Goal: Task Accomplishment & Management: Manage account settings

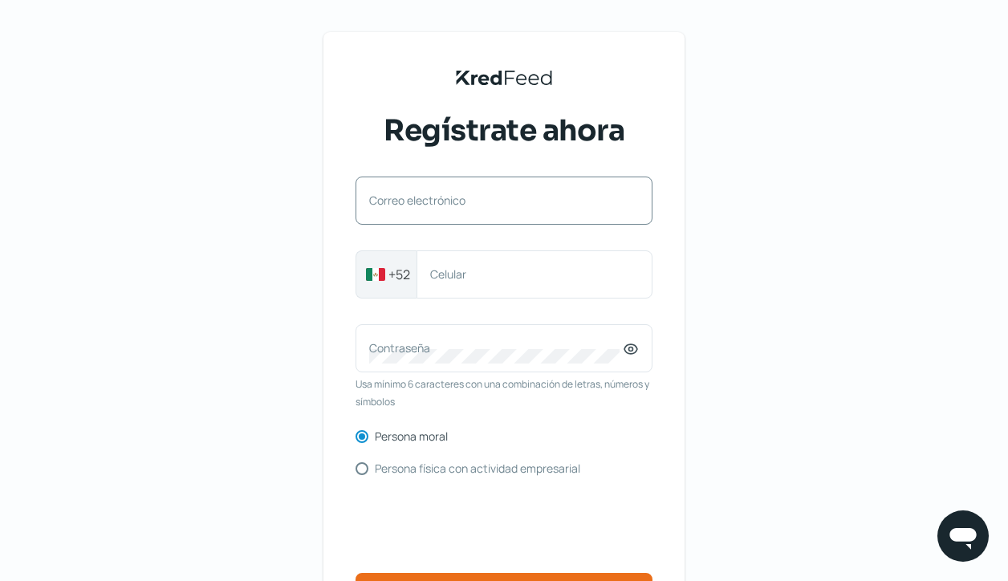
click at [407, 200] on label "Correo electrónico" at bounding box center [496, 200] width 254 height 15
click at [407, 201] on input "Correo electrónico" at bounding box center [504, 208] width 270 height 14
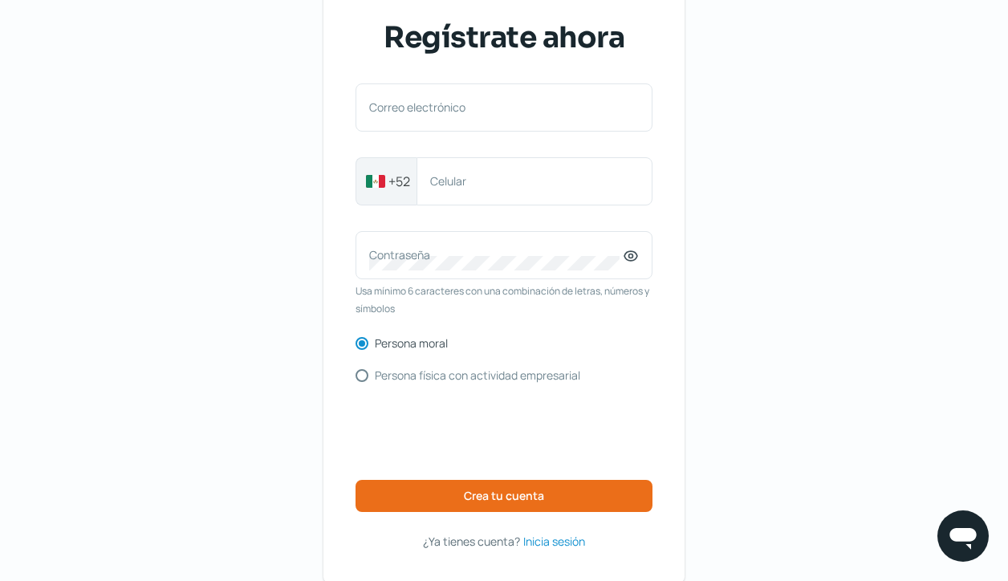
scroll to position [96, 0]
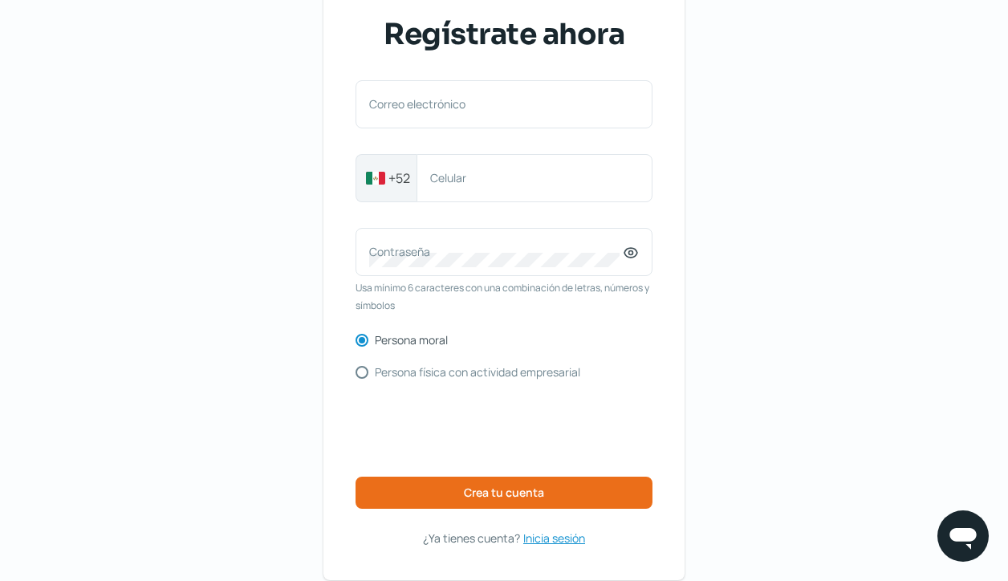
click at [562, 532] on span "Inicia sesión" at bounding box center [554, 538] width 62 height 20
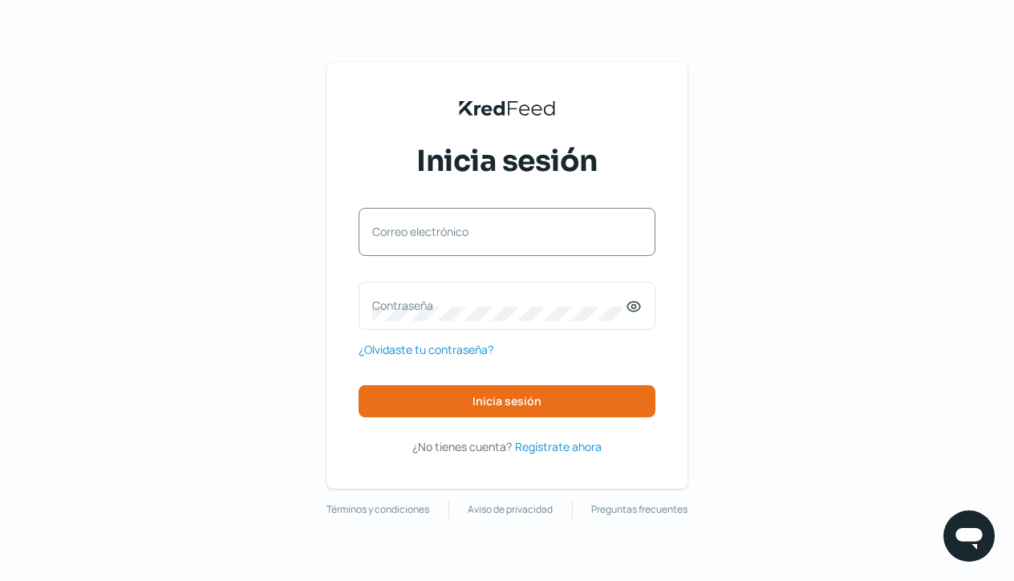
click at [366, 230] on div "Correo electrónico" at bounding box center [507, 232] width 297 height 48
paste input "[EMAIL_ADDRESS][DOMAIN_NAME]"
type input "[EMAIL_ADDRESS][DOMAIN_NAME]"
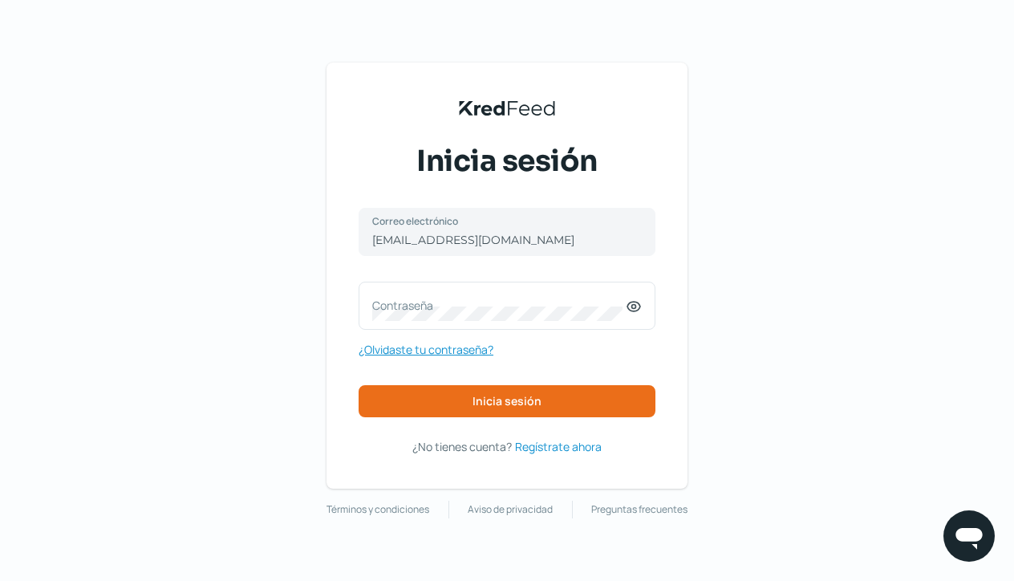
click at [432, 351] on span "¿Olvidaste tu contraseña?" at bounding box center [426, 349] width 135 height 20
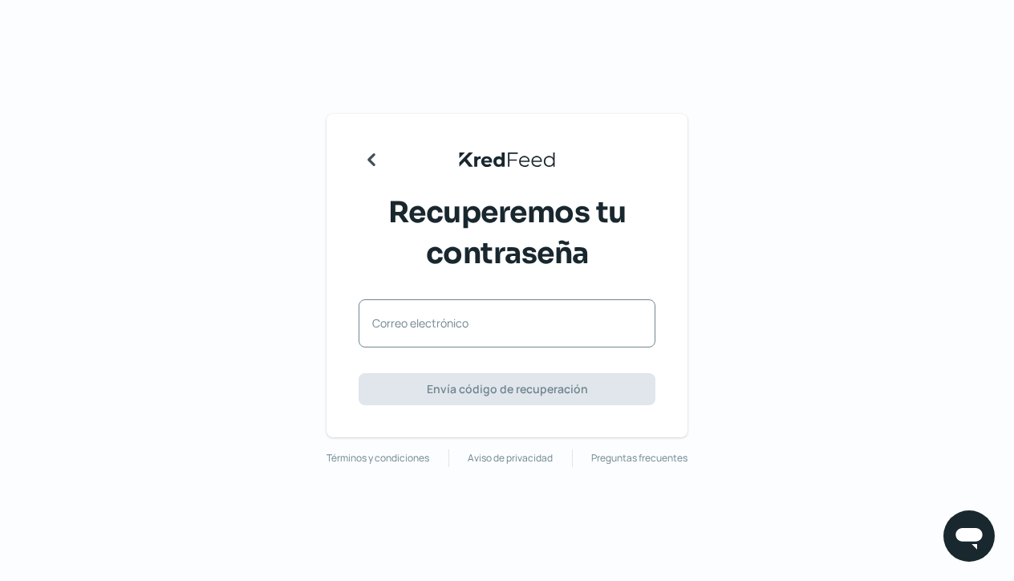
click at [407, 326] on label "Correo electrónico" at bounding box center [499, 322] width 254 height 15
click at [407, 326] on input "Correo electrónico" at bounding box center [507, 331] width 270 height 14
paste input "[EMAIL_ADDRESS][DOMAIN_NAME]"
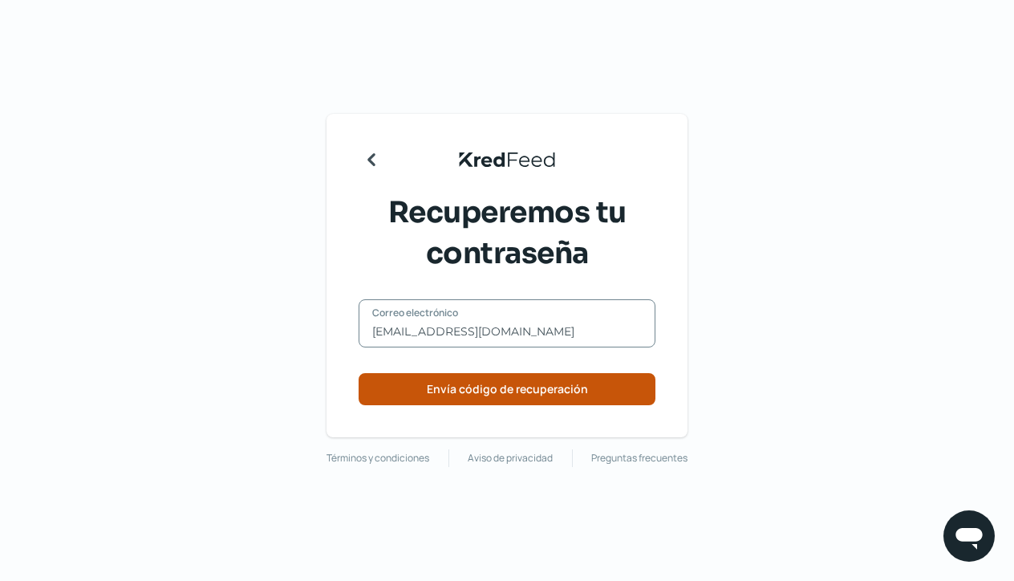
type input "[EMAIL_ADDRESS][DOMAIN_NAME]"
click at [460, 392] on span "Envía código de recuperación" at bounding box center [507, 389] width 161 height 11
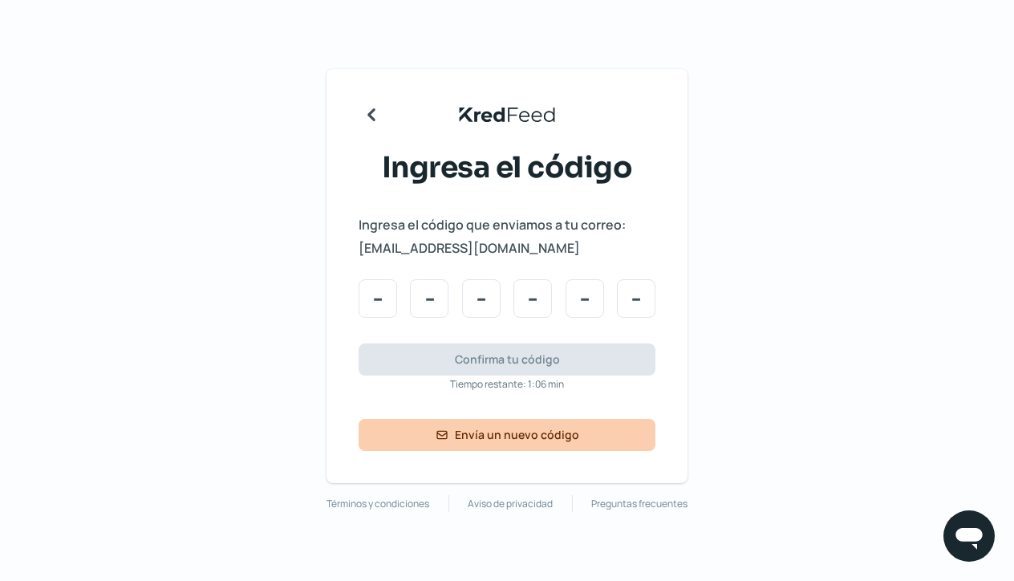
click at [514, 432] on span "Envía un nuevo código" at bounding box center [517, 434] width 124 height 11
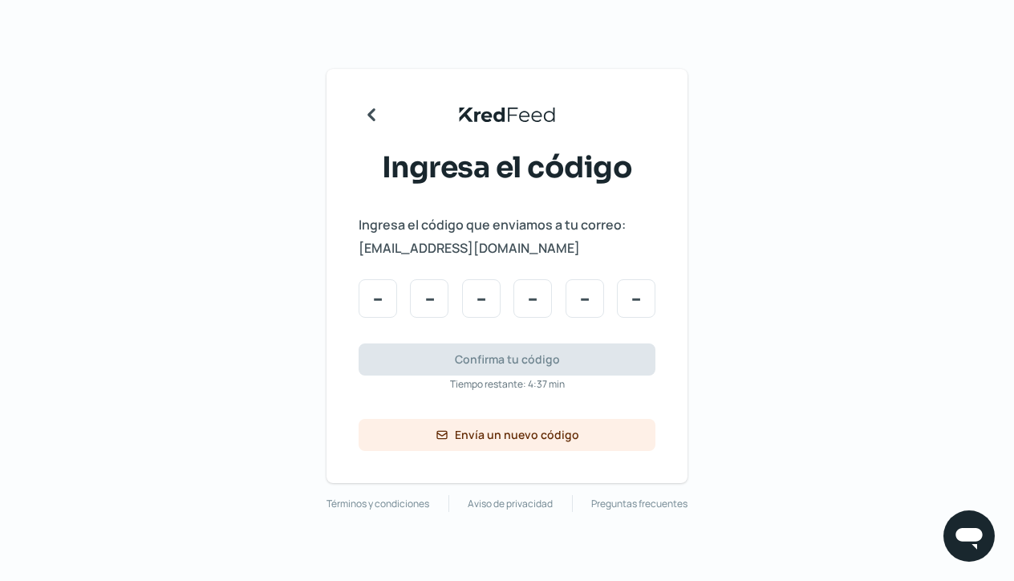
click at [373, 116] on icon "Regresar" at bounding box center [372, 115] width 26 height 26
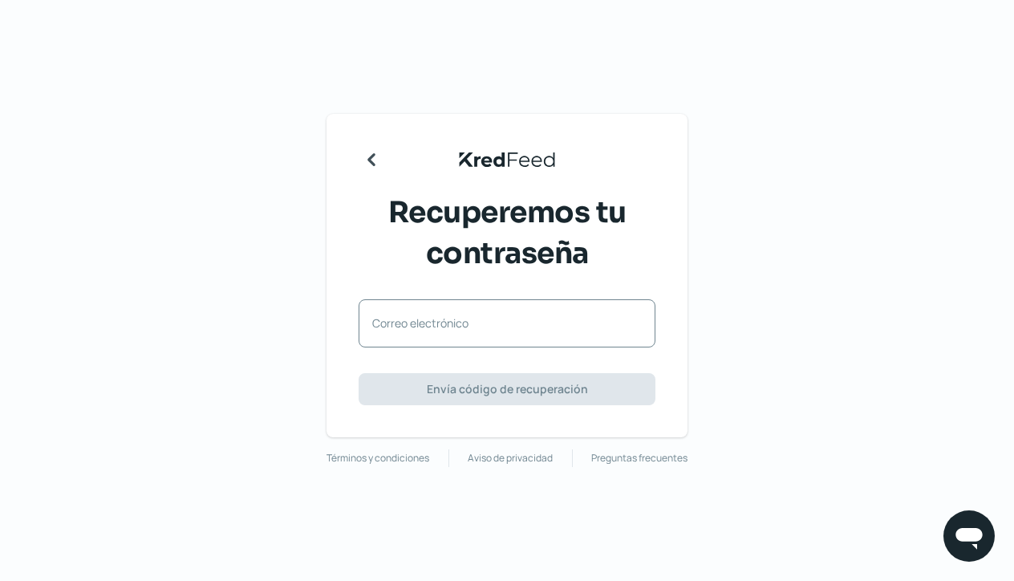
click at [399, 322] on label "Correo electrónico" at bounding box center [499, 322] width 254 height 15
click at [399, 324] on input "Correo electrónico" at bounding box center [507, 331] width 270 height 14
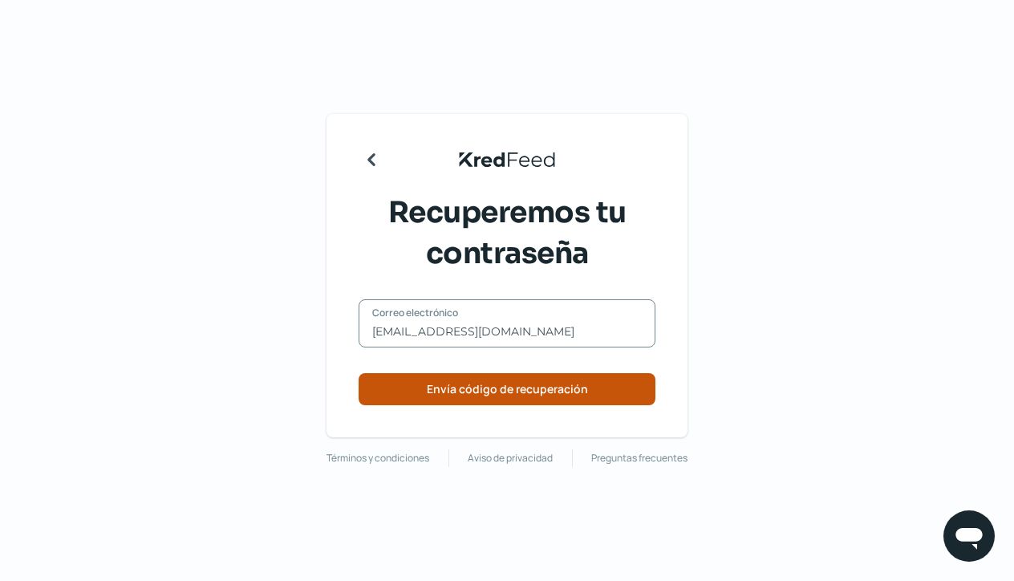
type input "[EMAIL_ADDRESS][DOMAIN_NAME]"
click at [408, 395] on button "Envía código de recuperación" at bounding box center [507, 389] width 297 height 32
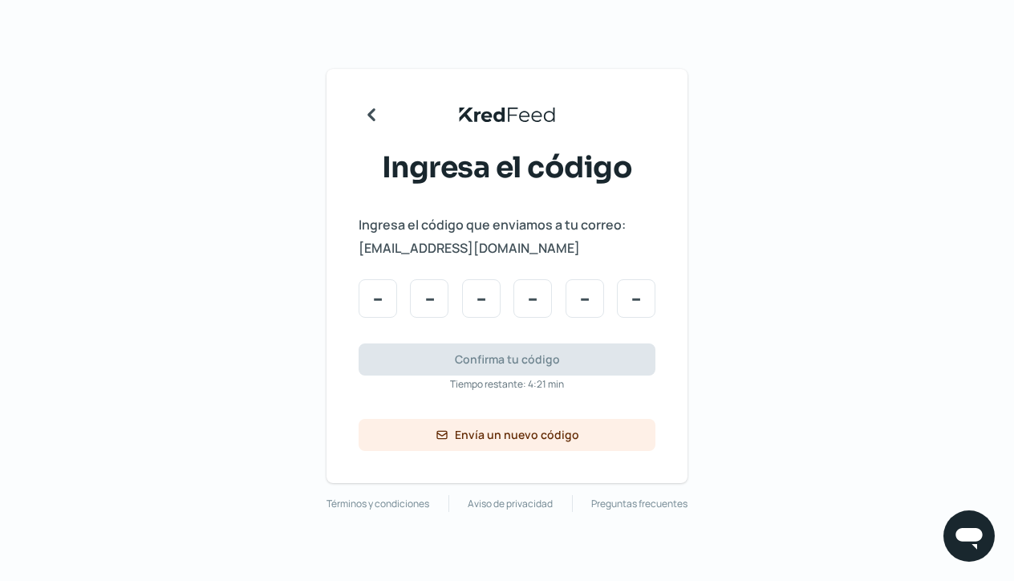
click at [370, 113] on icon "Regresar" at bounding box center [372, 115] width 26 height 26
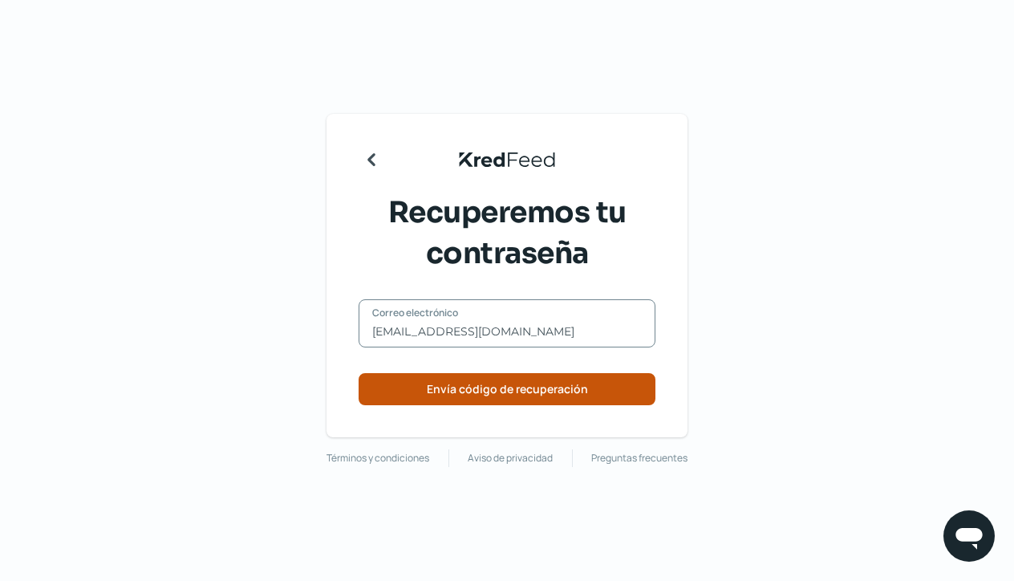
type input "[EMAIL_ADDRESS][DOMAIN_NAME]"
click at [434, 389] on span "Envía código de recuperación" at bounding box center [507, 389] width 161 height 11
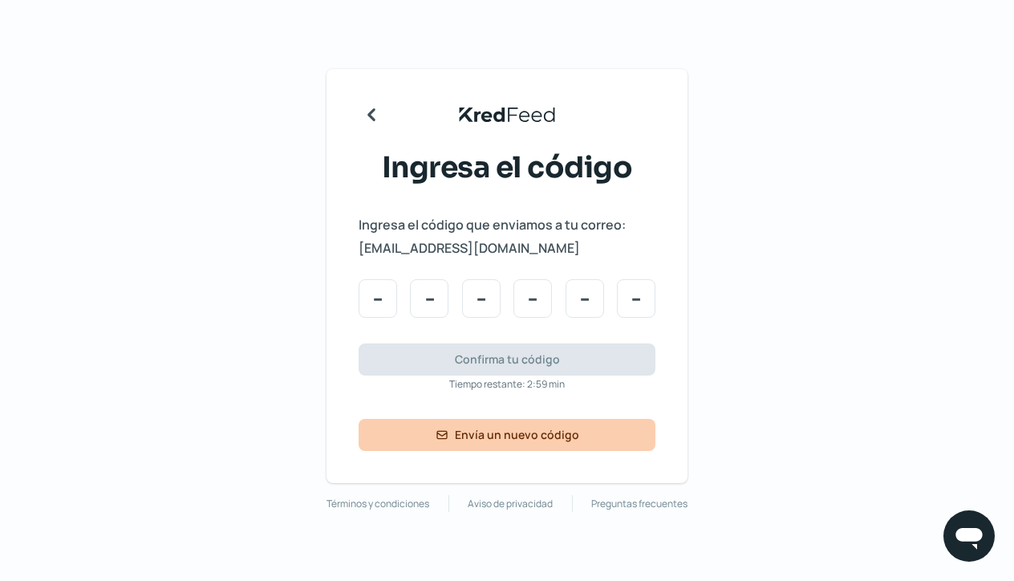
click at [487, 438] on span "Envía un nuevo código" at bounding box center [517, 434] width 124 height 11
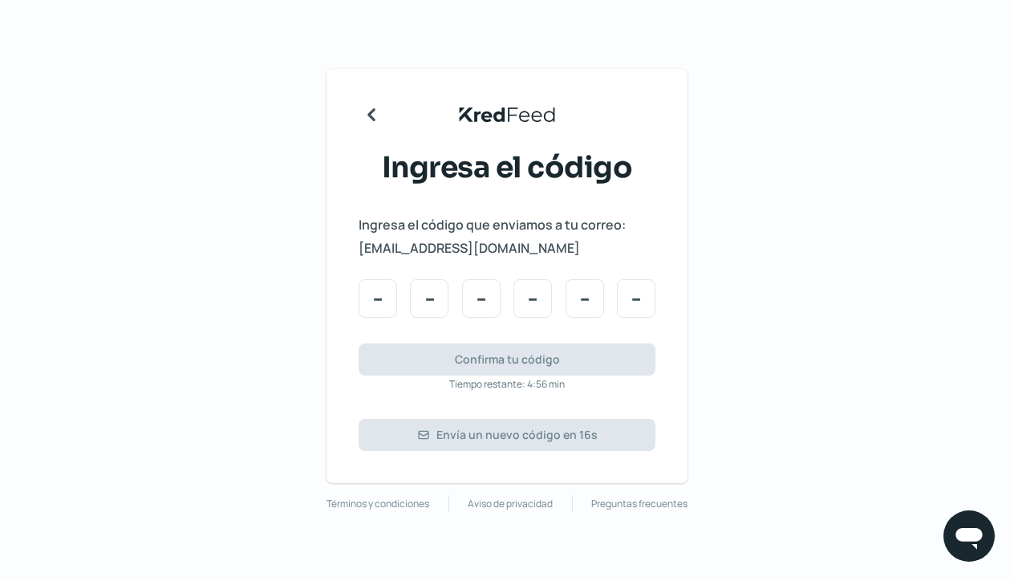
click at [372, 114] on icon "Regresar" at bounding box center [371, 114] width 8 height 13
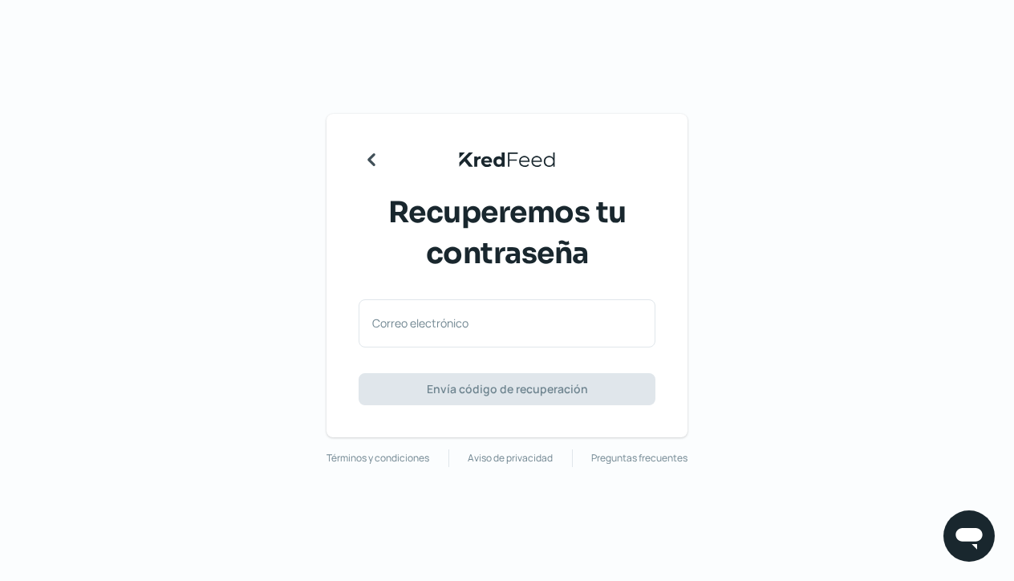
click at [365, 162] on icon "Regresar" at bounding box center [372, 160] width 26 height 26
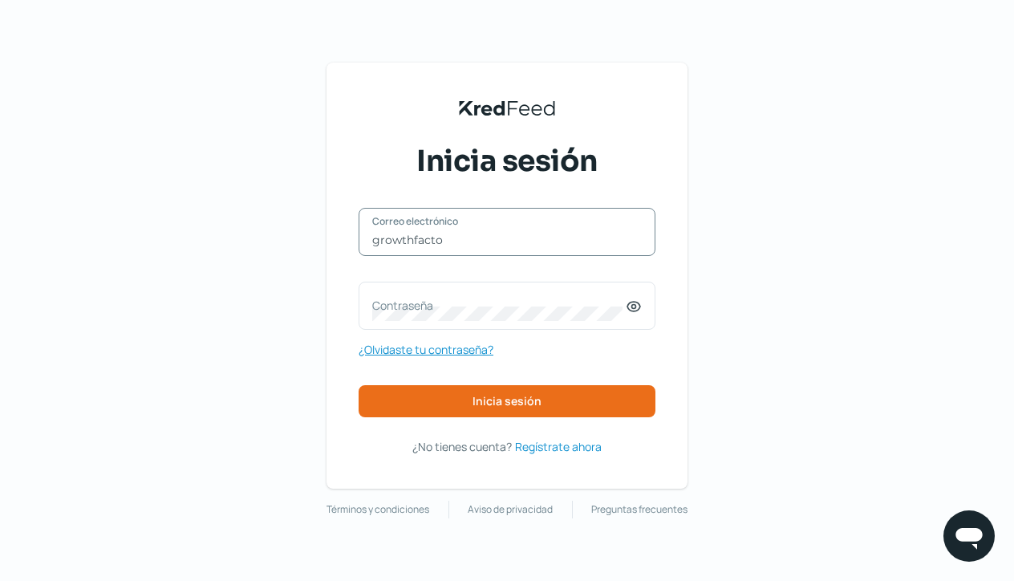
type input "growthfacto"
click at [471, 350] on span "¿Olvidaste tu contraseña?" at bounding box center [426, 349] width 135 height 20
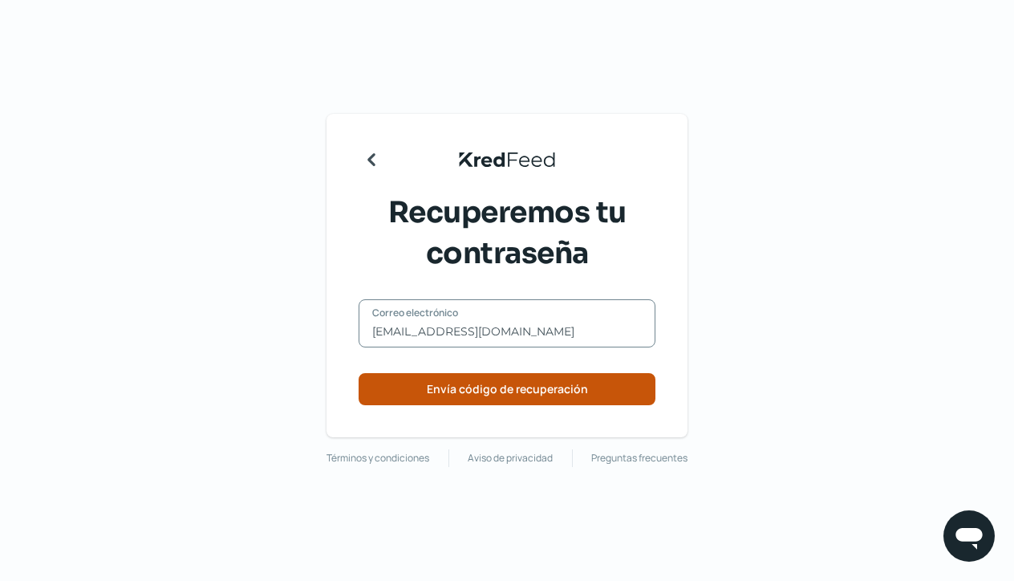
type input "[EMAIL_ADDRESS][DOMAIN_NAME]"
click at [465, 395] on span "Envía código de recuperación" at bounding box center [507, 389] width 161 height 11
